Goal: Contribute content: Add original content to the website for others to see

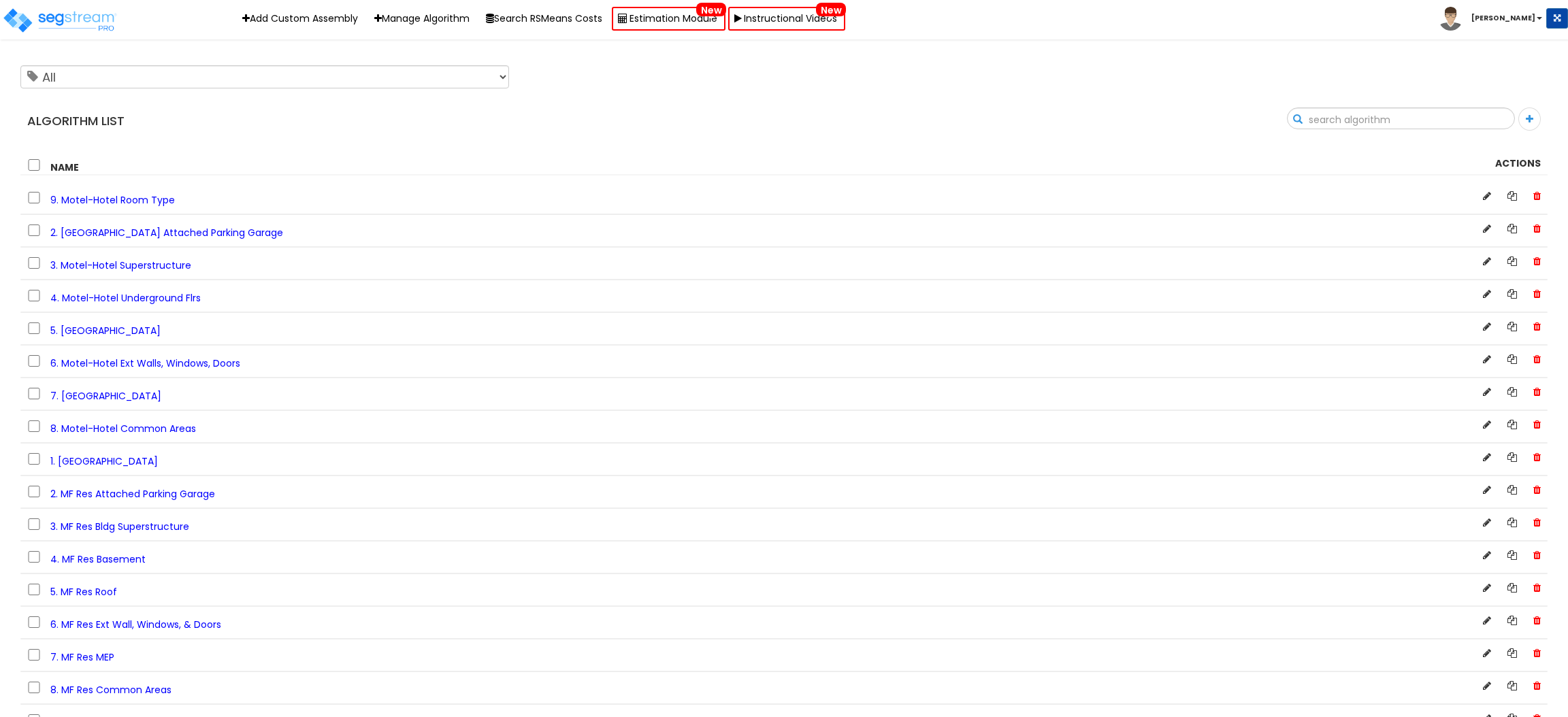
click at [1492, 117] on input "text" at bounding box center [1400, 120] width 226 height 23
drag, startPoint x: 1432, startPoint y: 116, endPoint x: 1277, endPoint y: 116, distance: 155.0
click at [1277, 116] on div "Search mf res" at bounding box center [1170, 123] width 774 height 32
click at [1431, 121] on input "mf res" at bounding box center [1400, 120] width 226 height 23
type input "mf res"
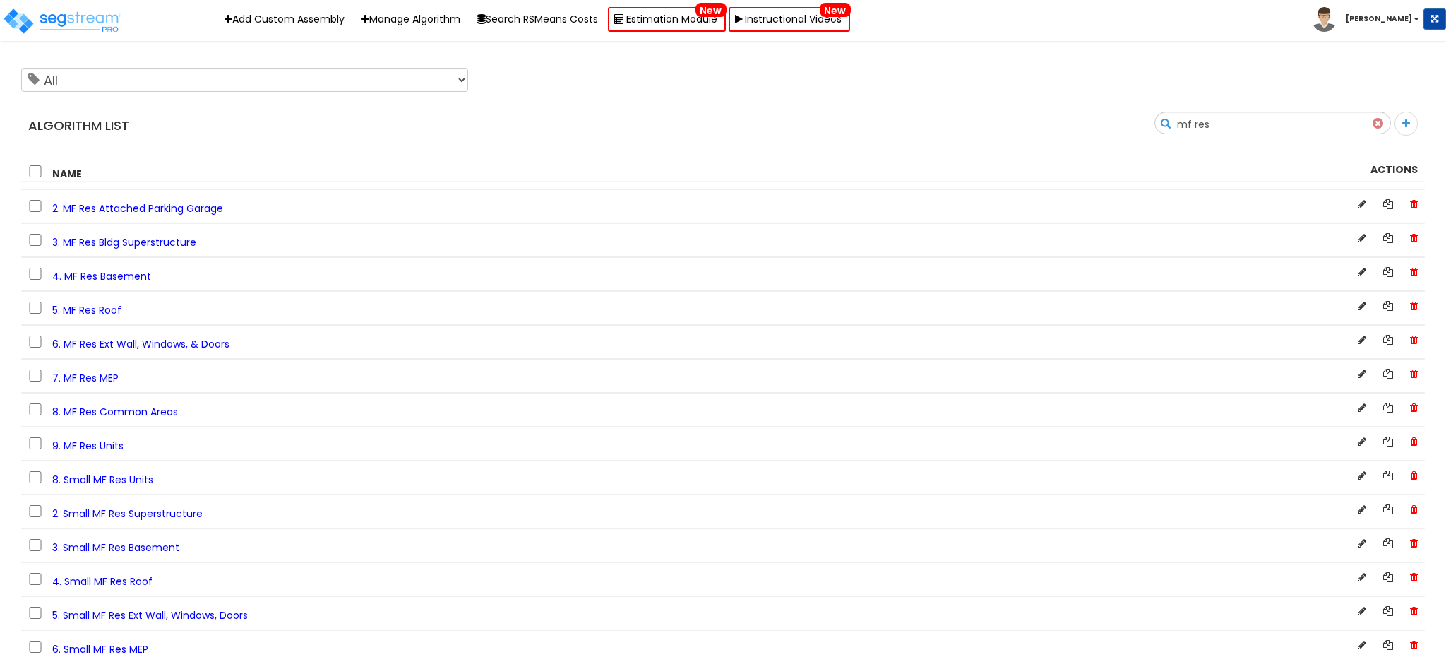
click at [1391, 16] on b "[PERSON_NAME]" at bounding box center [1379, 18] width 66 height 11
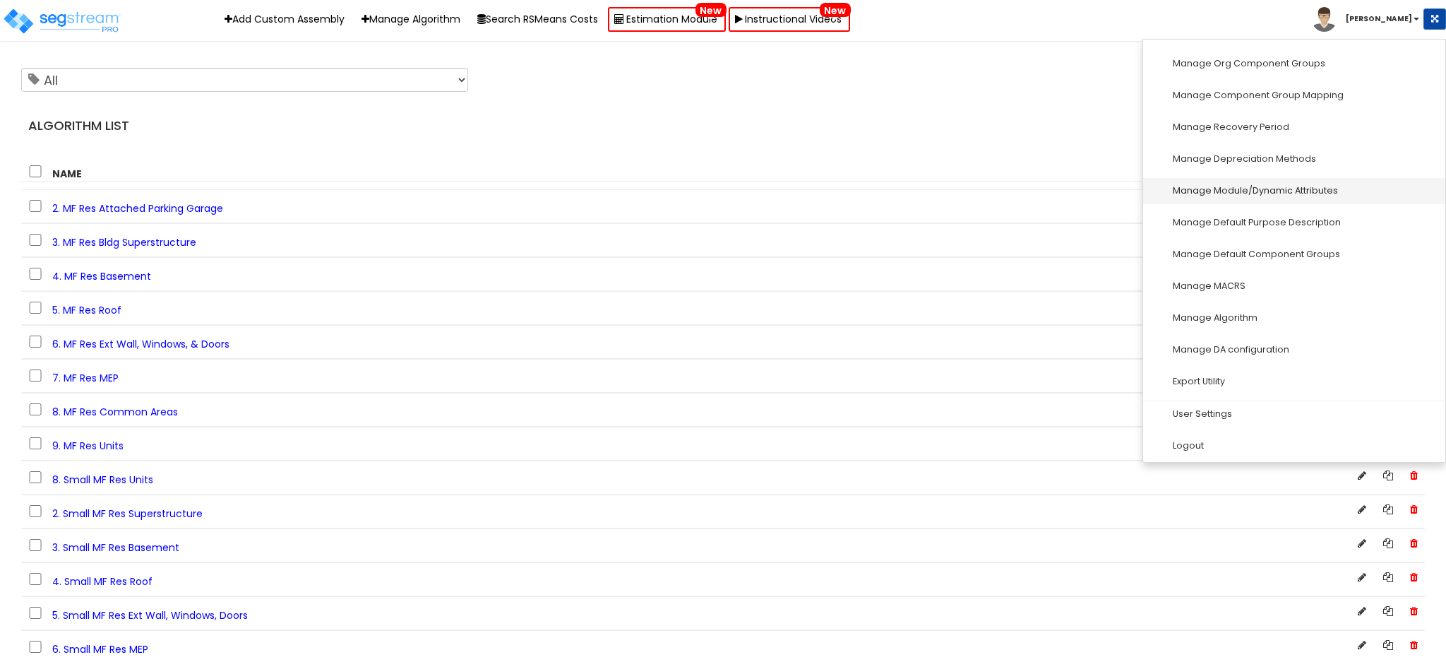
scroll to position [195, 0]
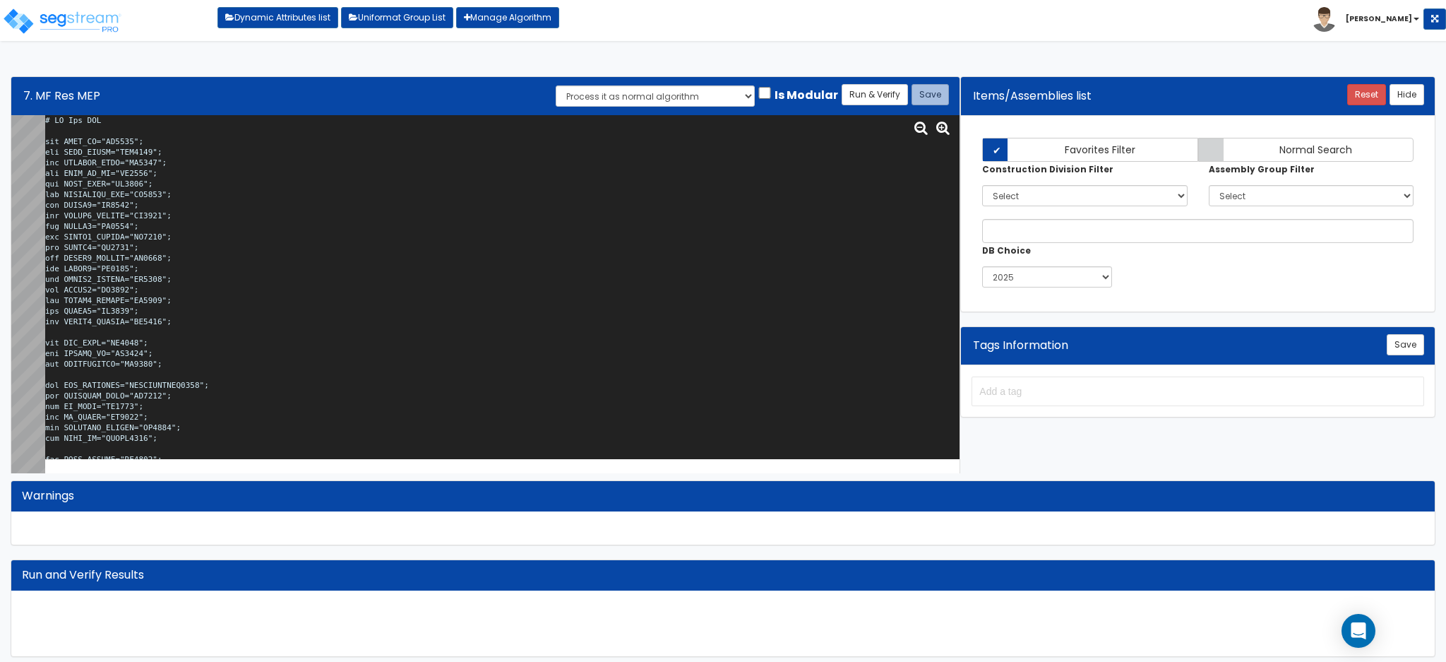
click at [336, 222] on textarea at bounding box center [502, 287] width 914 height 344
click at [296, 255] on textarea at bounding box center [502, 287] width 914 height 344
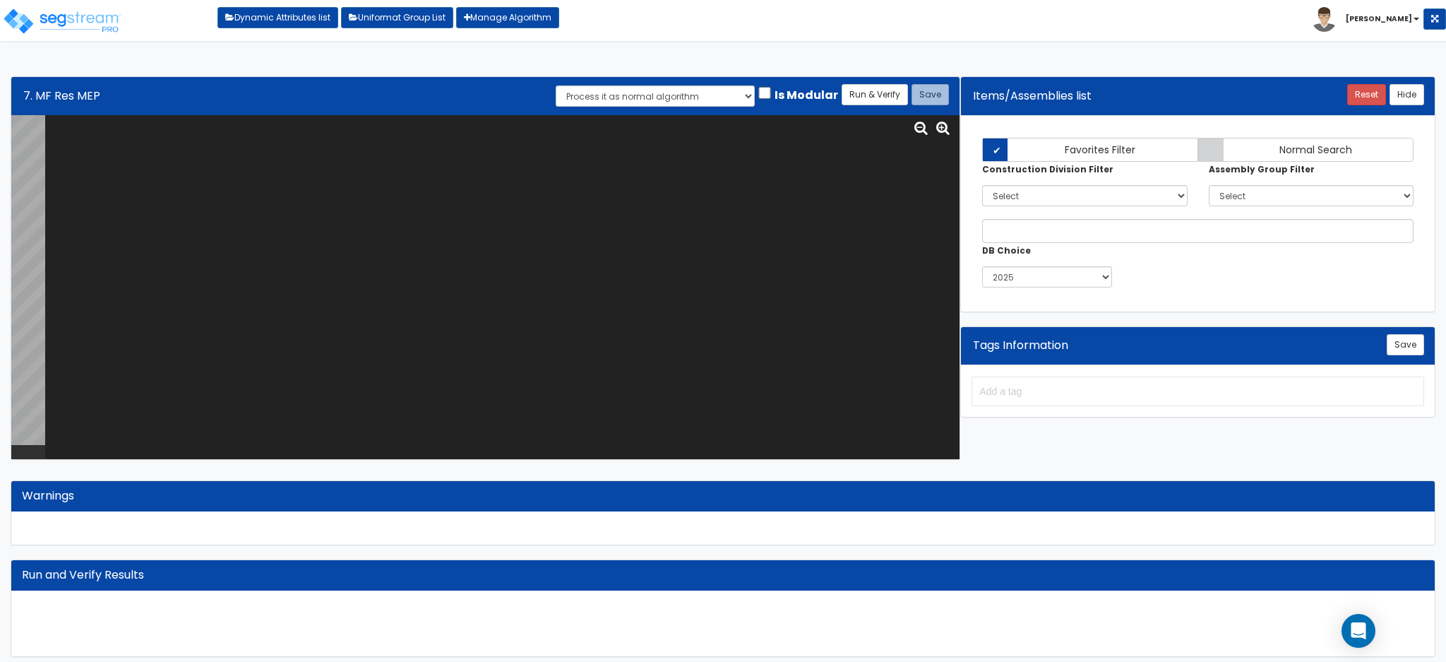
click at [138, 157] on textarea at bounding box center [502, 287] width 914 height 344
paste textarea "# MF Res MEP var BLDG_HT="BU0007"; var BLDG_LNGTH="MBL0000"; var BLDGFLR_CNFG="…"
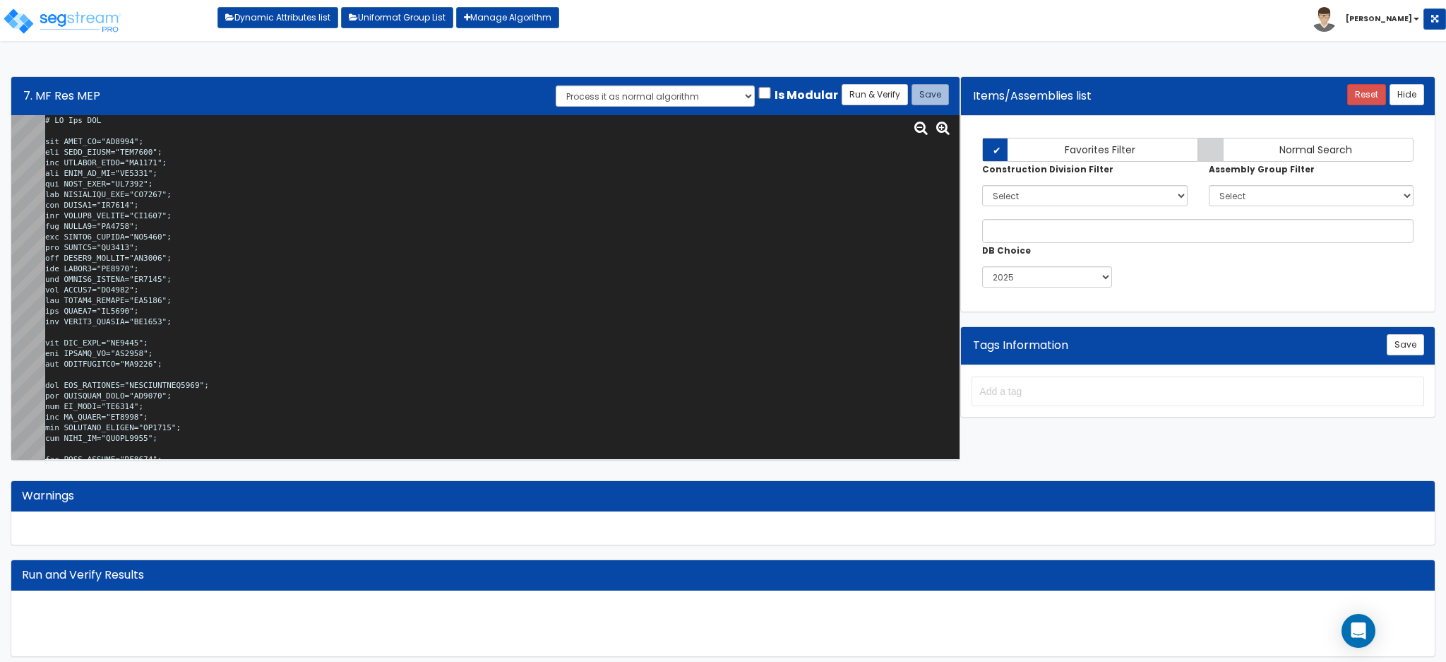
scroll to position [35450, 0]
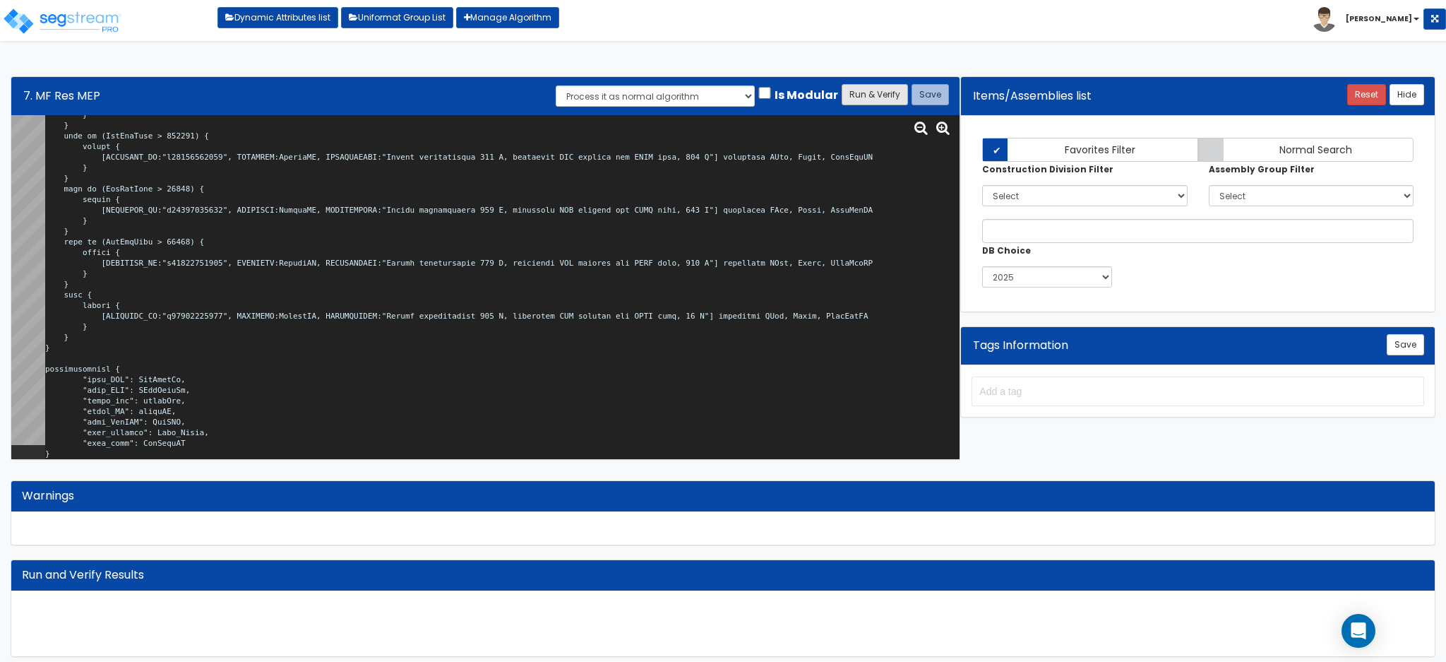
type textarea "# MF Res MEP var BLDG_HT="BU0007"; var BLDG_LNGTH="MBL0000"; var BLDGFLR_CNFG="…"
click at [856, 89] on button "Run & Verify" at bounding box center [875, 94] width 66 height 21
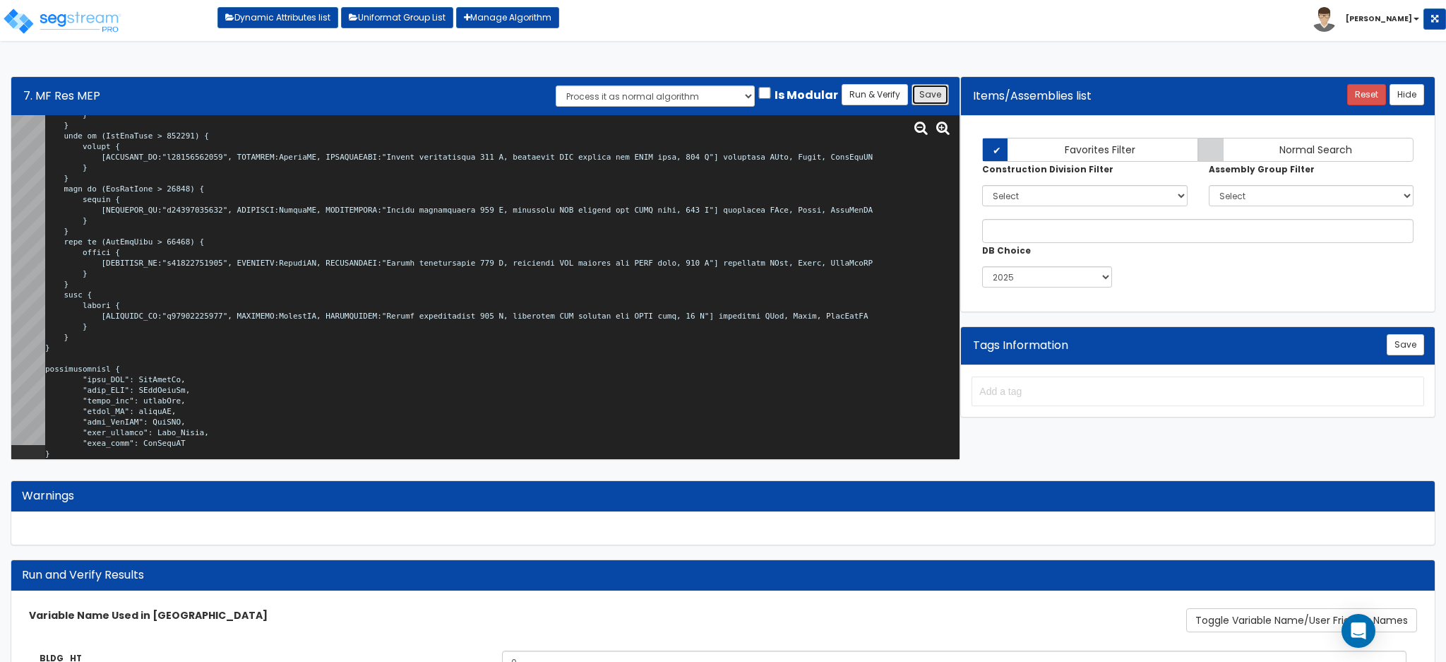
click at [924, 94] on button "Save" at bounding box center [930, 94] width 37 height 21
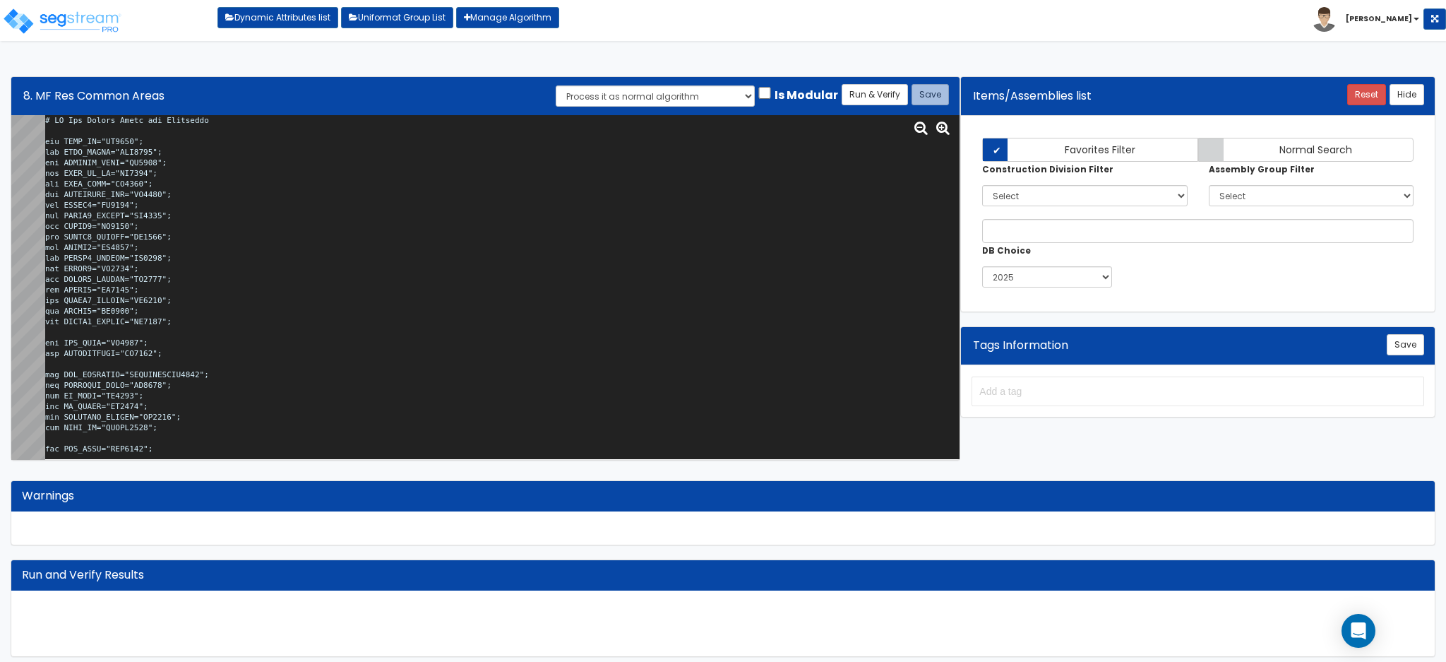
click at [353, 281] on textarea at bounding box center [502, 287] width 914 height 344
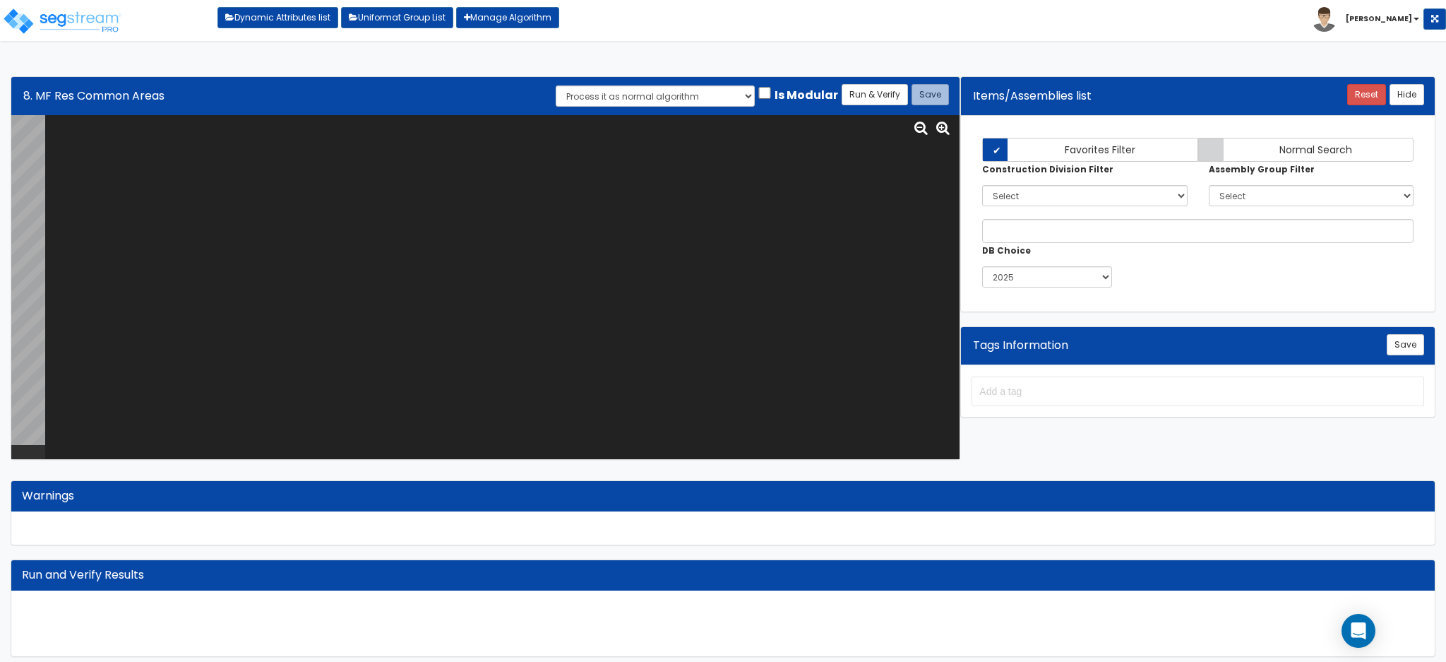
click at [359, 212] on textarea at bounding box center [502, 287] width 914 height 344
paste textarea "# MF Res Common Areas and Amenities var BLDG_HT="BU0007"; var BLDG_LNGTH="MBL00…"
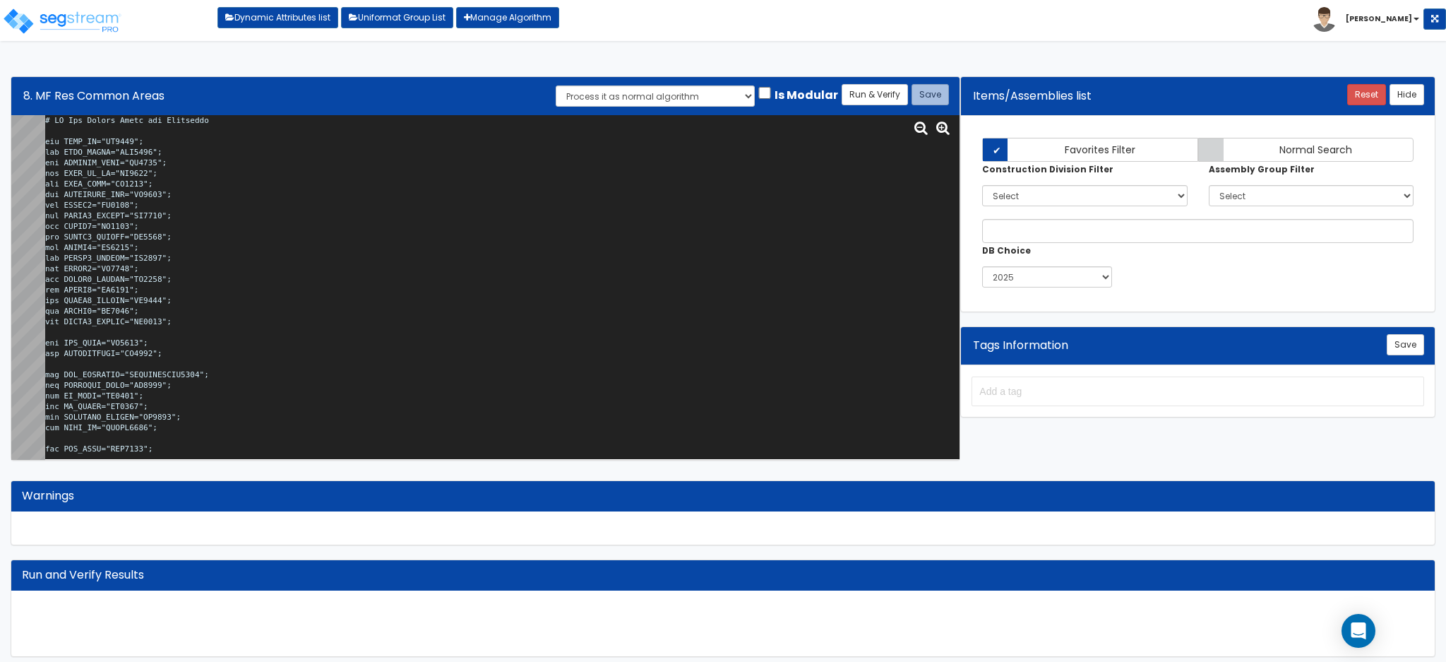
scroll to position [34518, 0]
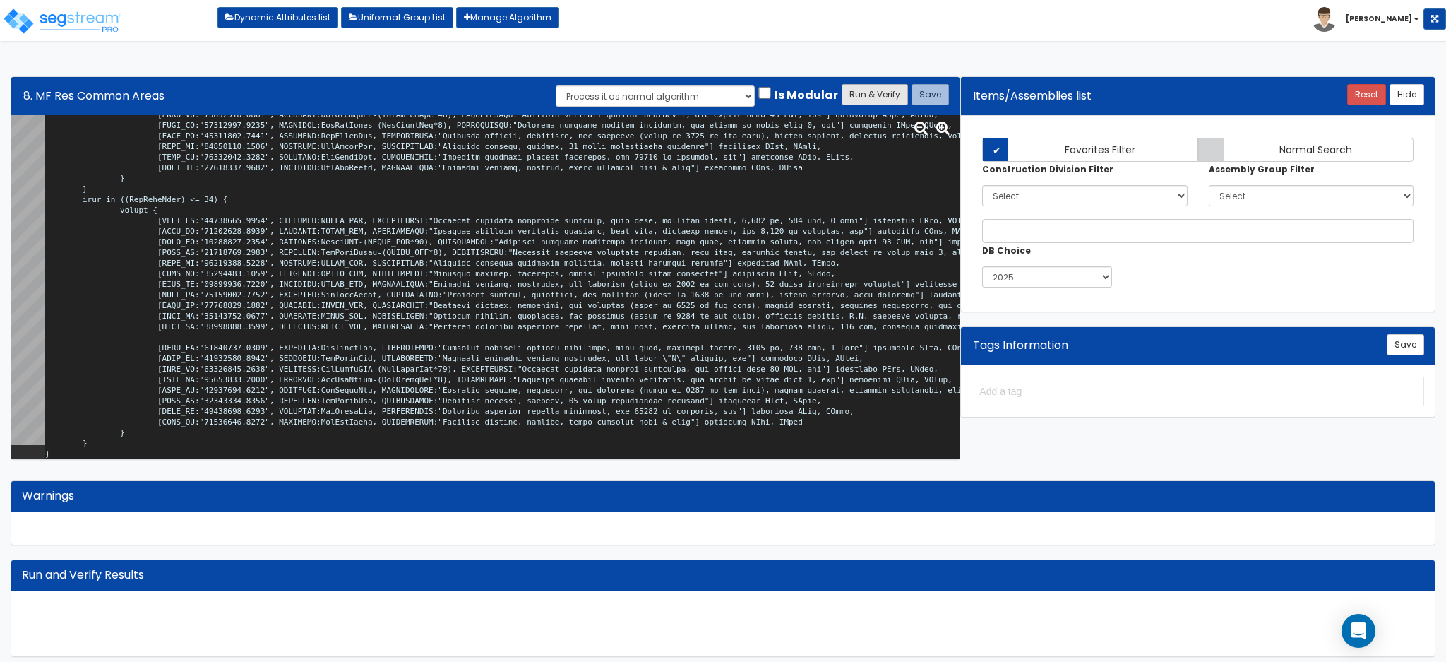
type textarea "# MF Res Common Areas and Amenities var BLDG_HT="BU0007"; var BLDG_LNGTH="MBL00…"
click at [879, 89] on button "Run & Verify" at bounding box center [875, 94] width 66 height 21
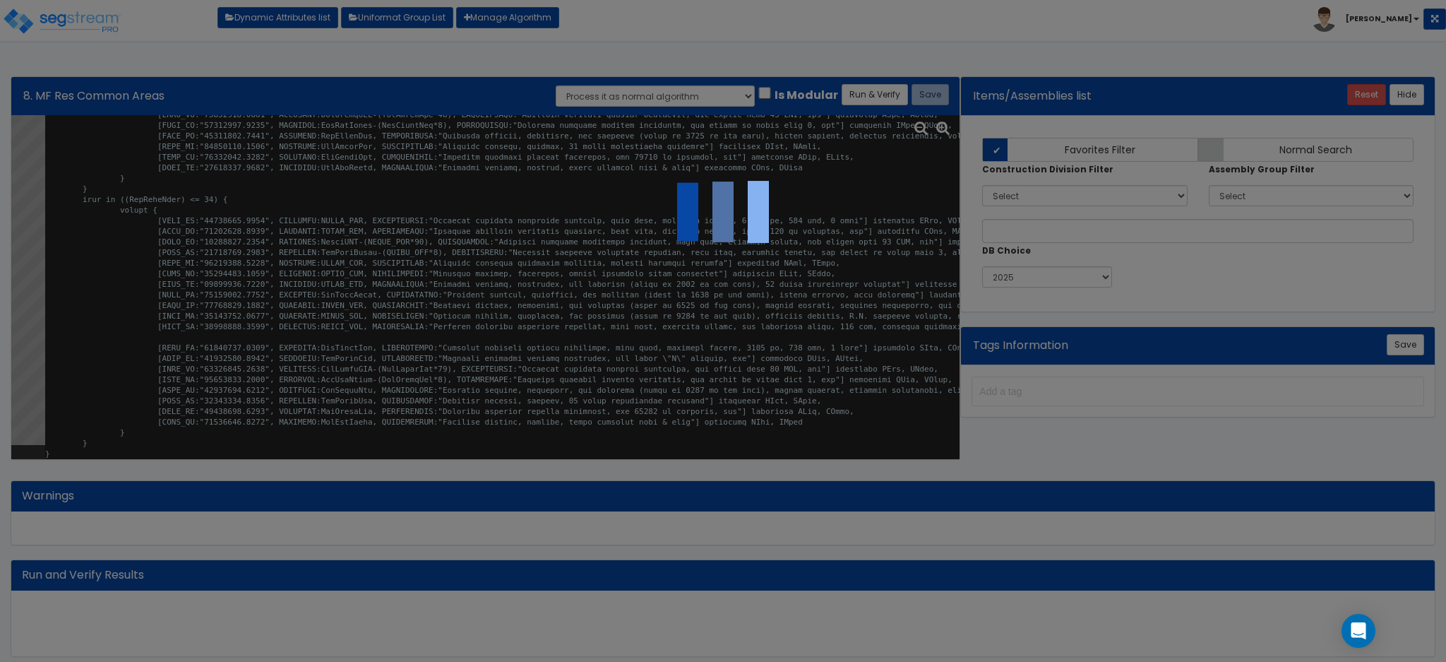
select select "0"
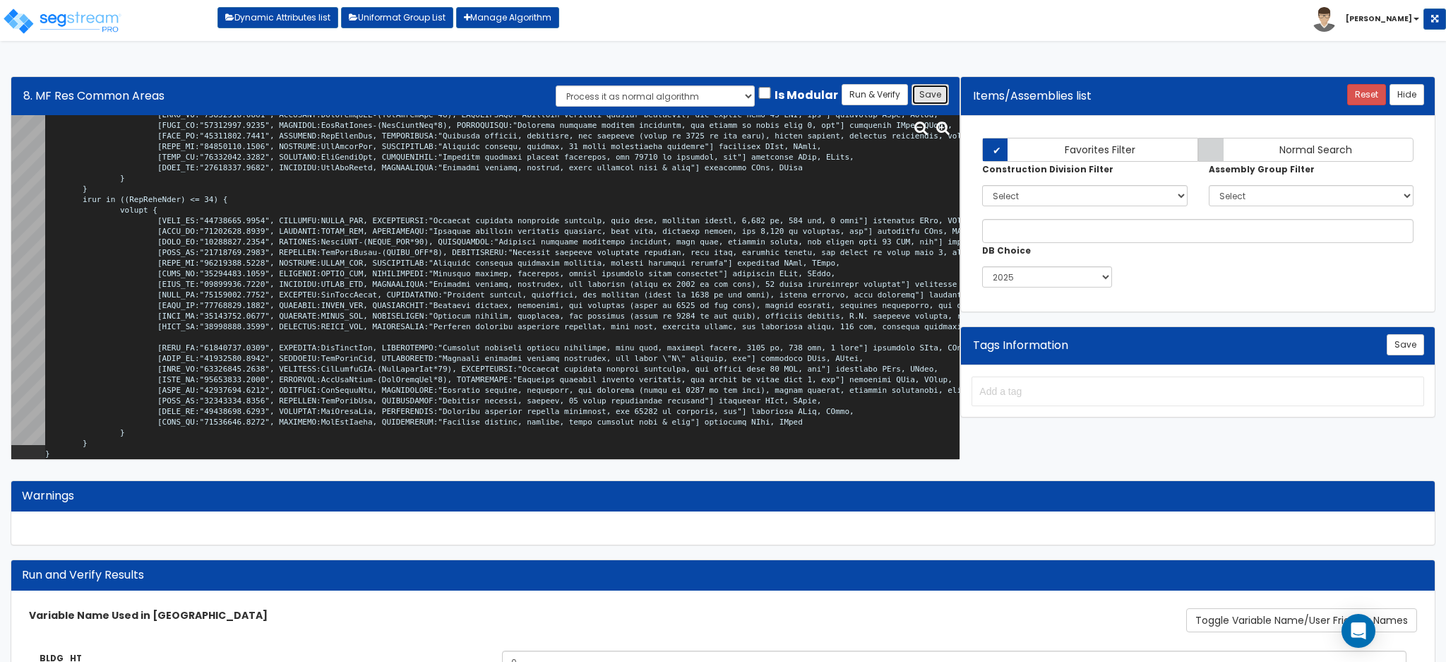
click at [932, 86] on button "Save" at bounding box center [930, 94] width 37 height 21
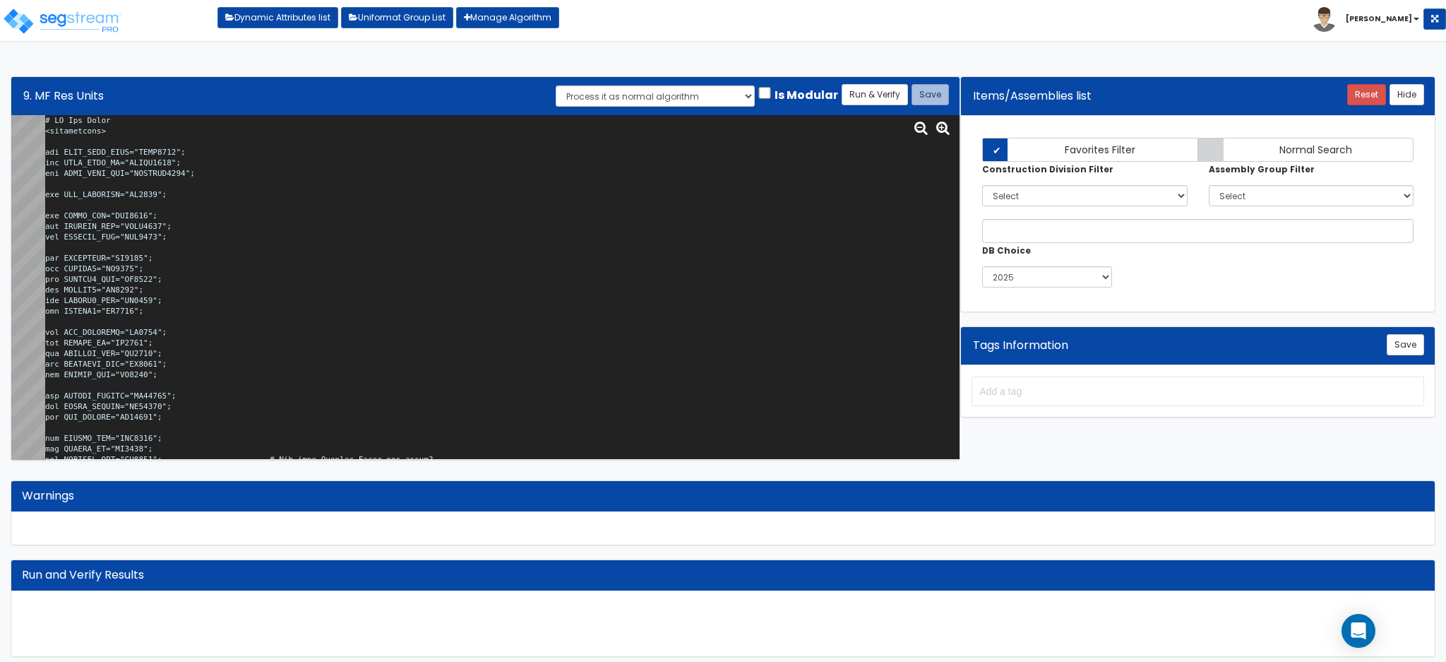
click at [418, 302] on textarea at bounding box center [502, 287] width 914 height 344
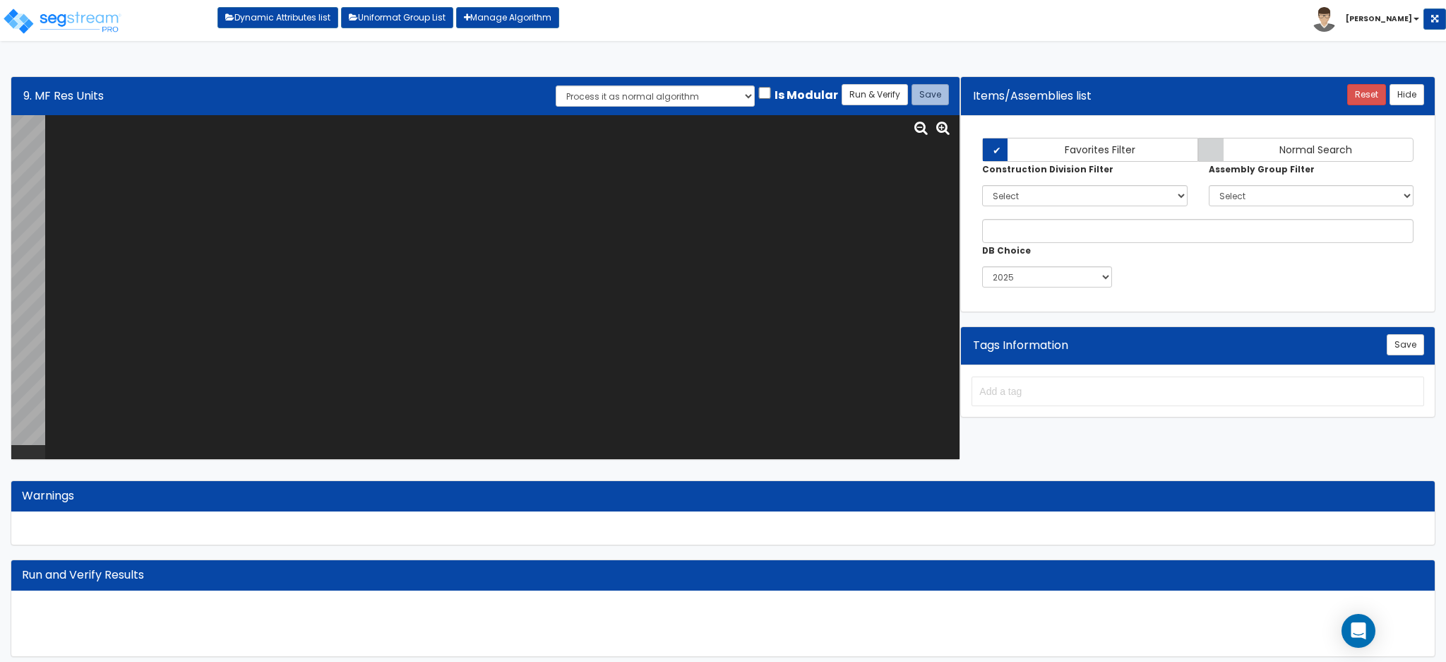
click at [403, 173] on textarea at bounding box center [502, 287] width 914 height 344
paste textarea "# MF Res Units <loopenabled> var UNIT_TYPE_NAME="RUTN0000"; var UNIT_TYPE_SF="R…"
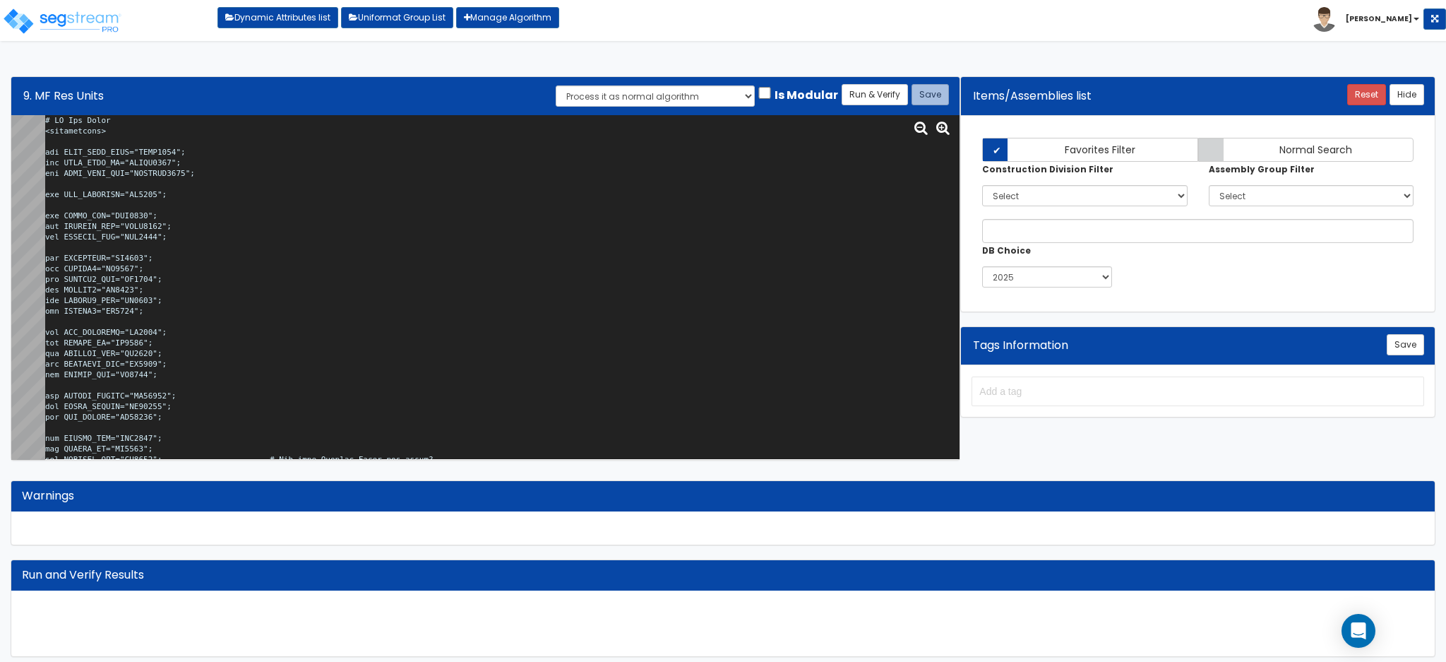
scroll to position [41053, 0]
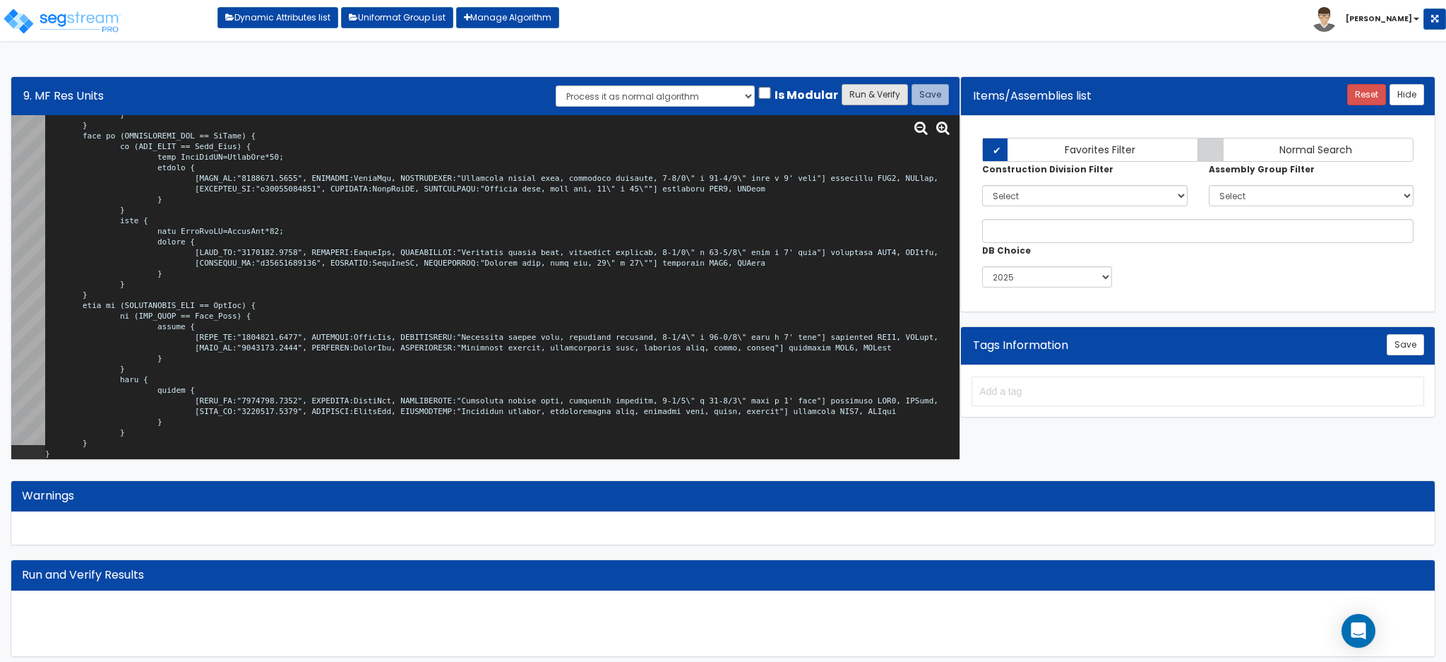
type textarea "# MF Res Units <loopenabled> var UNIT_TYPE_NAME="RUTN0000"; var UNIT_TYPE_SF="R…"
click at [861, 88] on button "Run & Verify" at bounding box center [875, 94] width 66 height 21
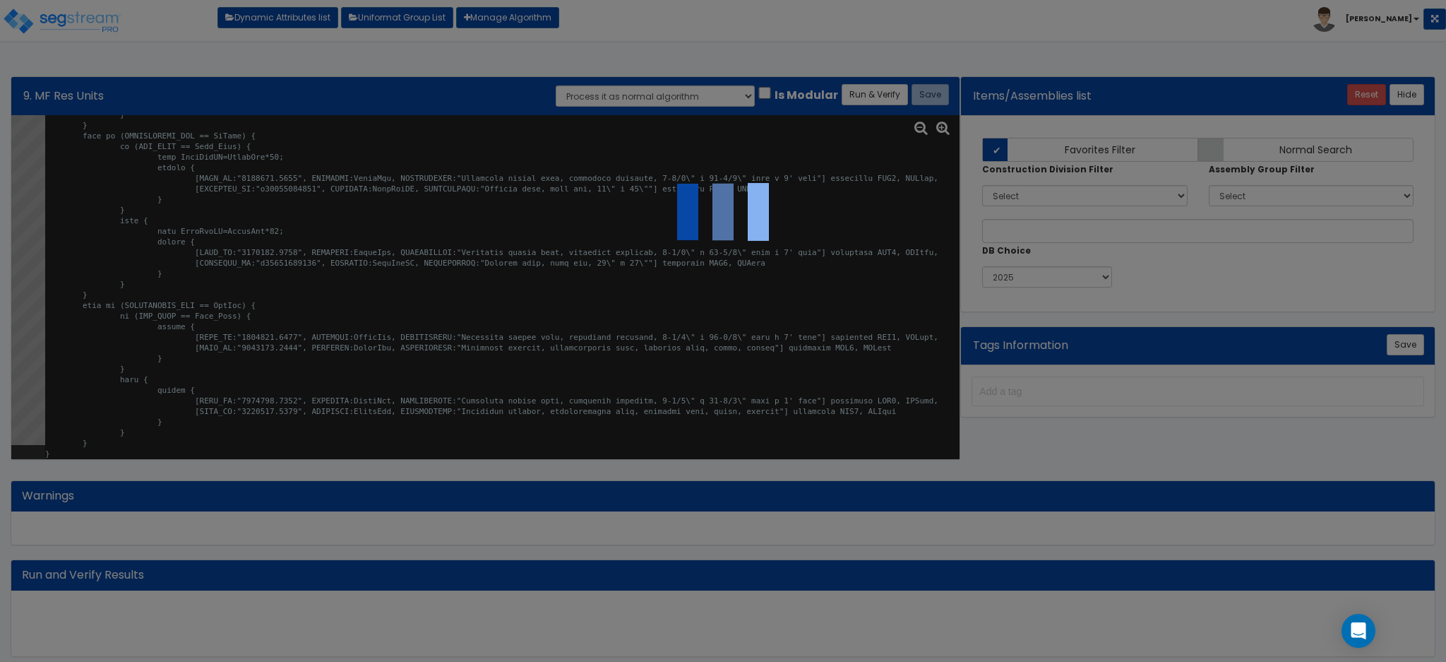
click at [852, 174] on div at bounding box center [723, 331] width 1446 height 662
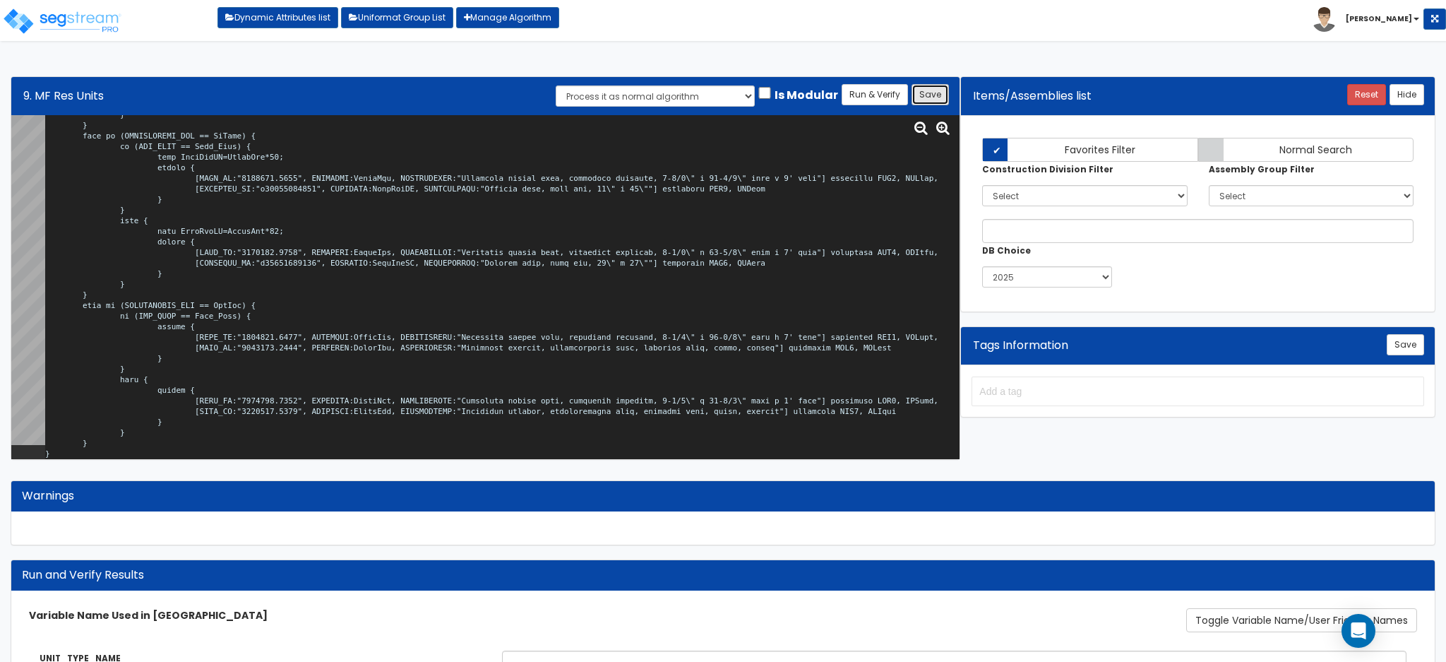
click at [934, 90] on button "Save" at bounding box center [930, 94] width 37 height 21
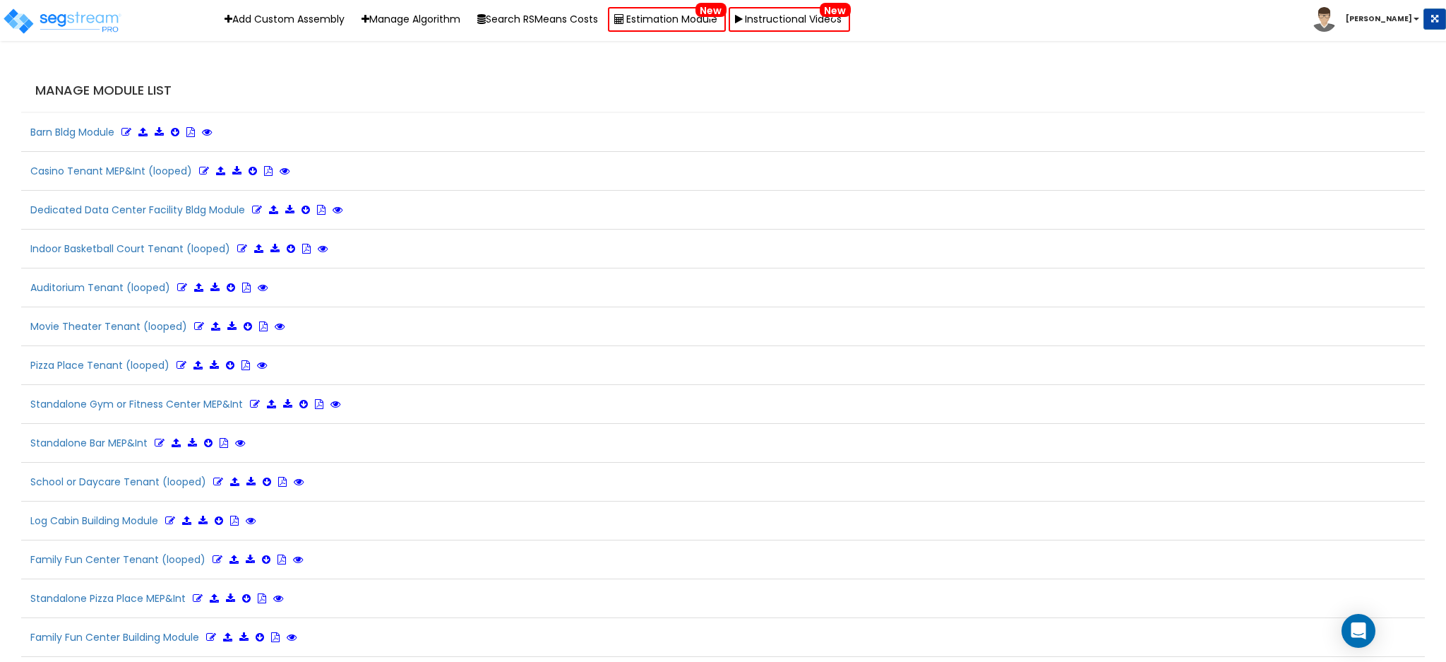
click at [1077, 108] on div "Manage Module List" at bounding box center [723, 91] width 1404 height 44
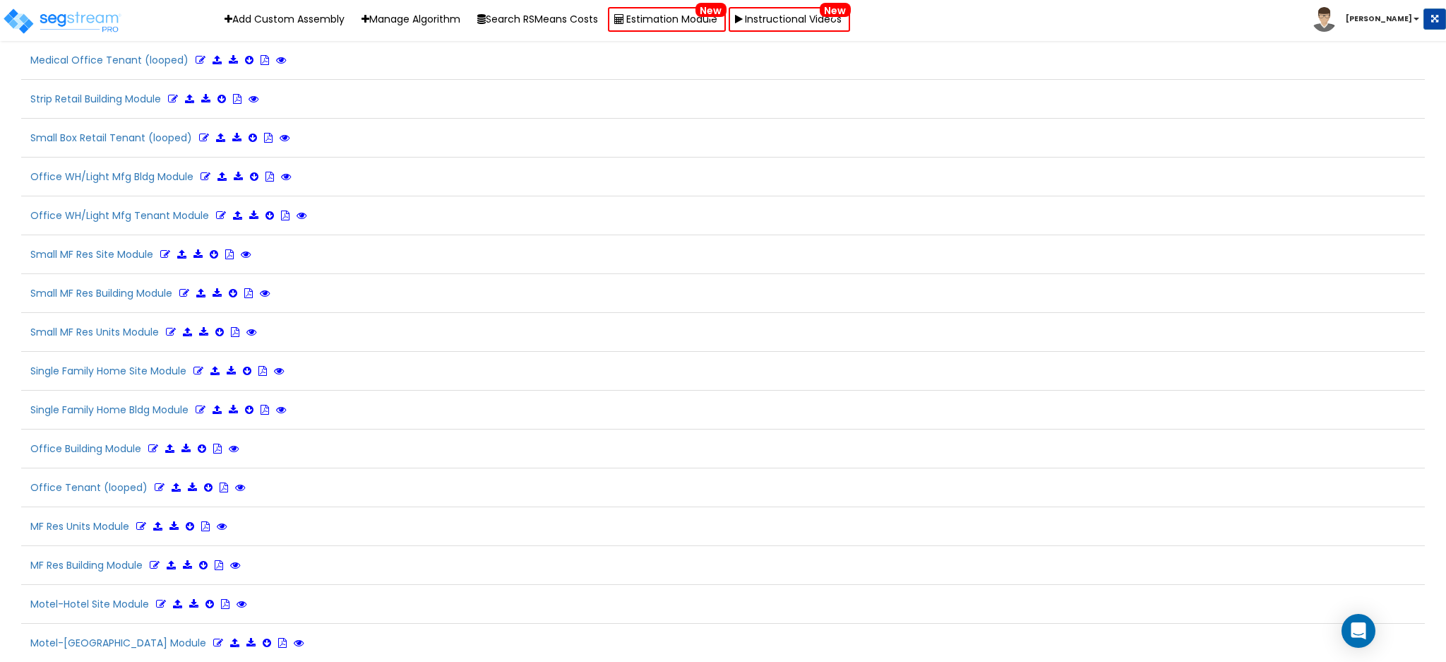
scroll to position [3426, 0]
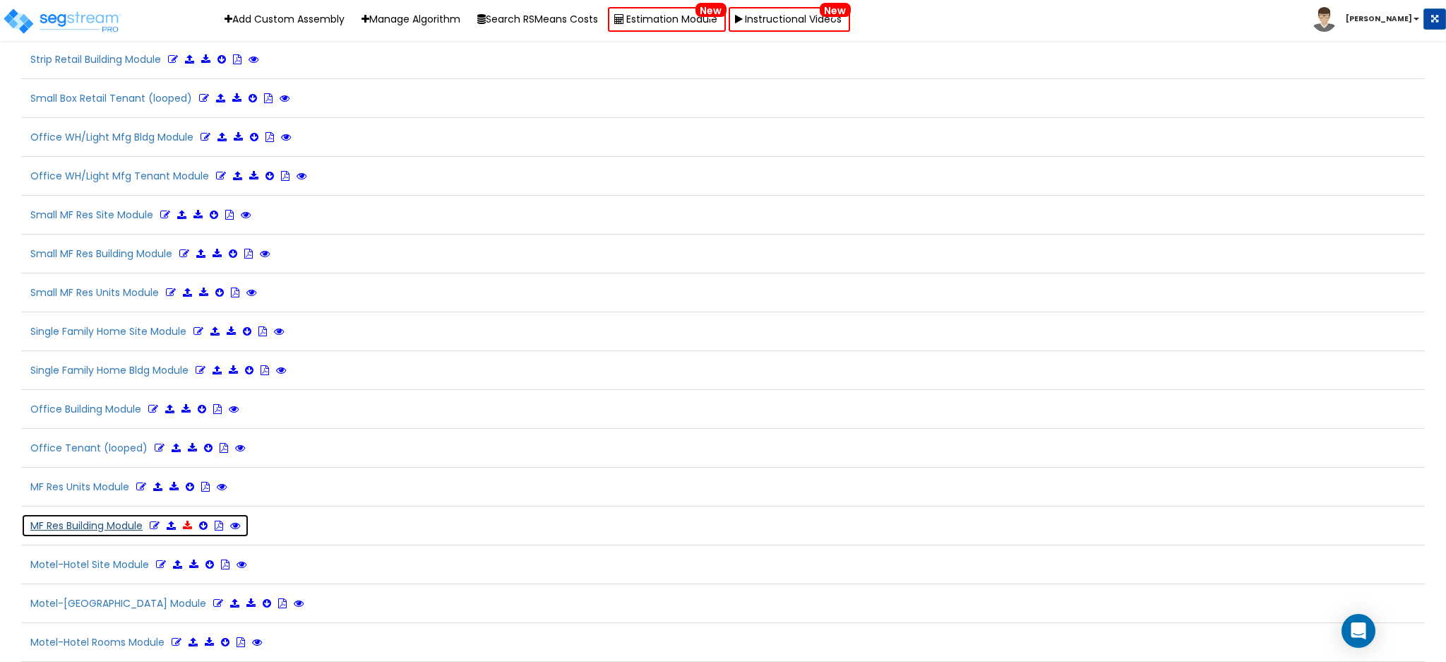
click at [190, 527] on icon at bounding box center [187, 525] width 9 height 10
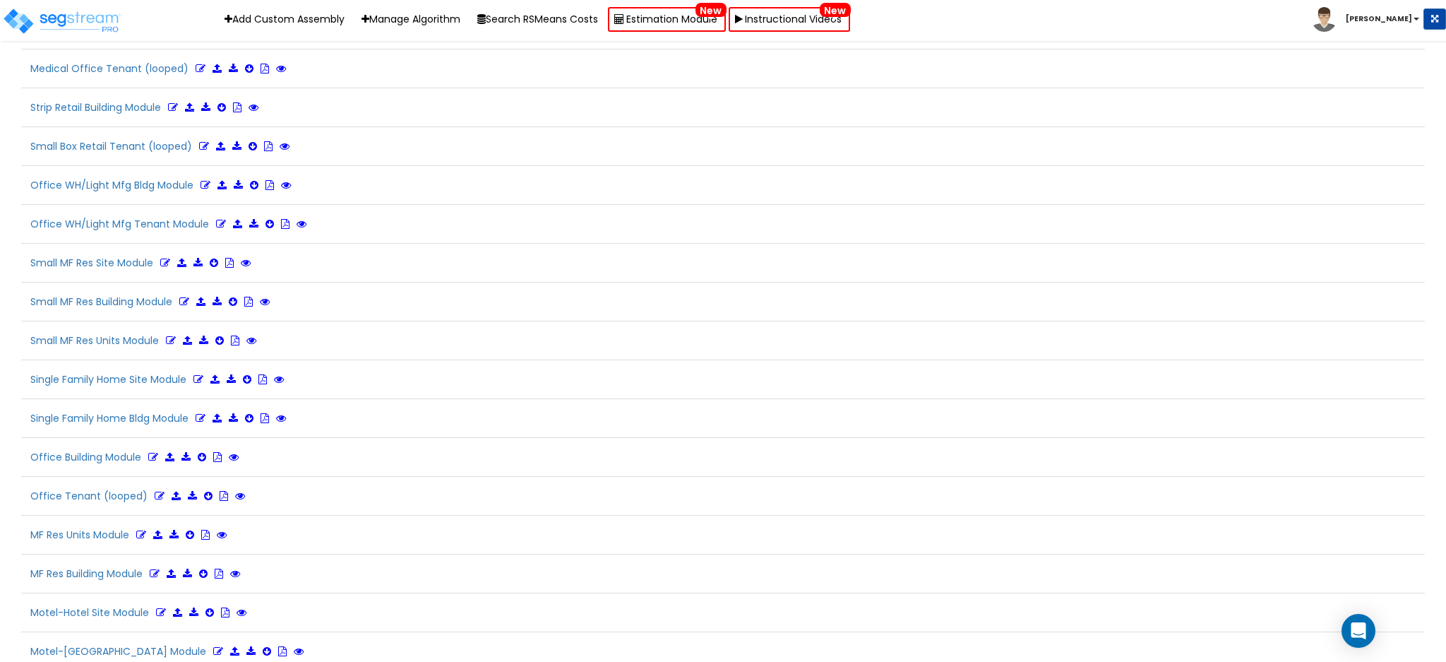
scroll to position [3426, 0]
